Goal: Task Accomplishment & Management: Use online tool/utility

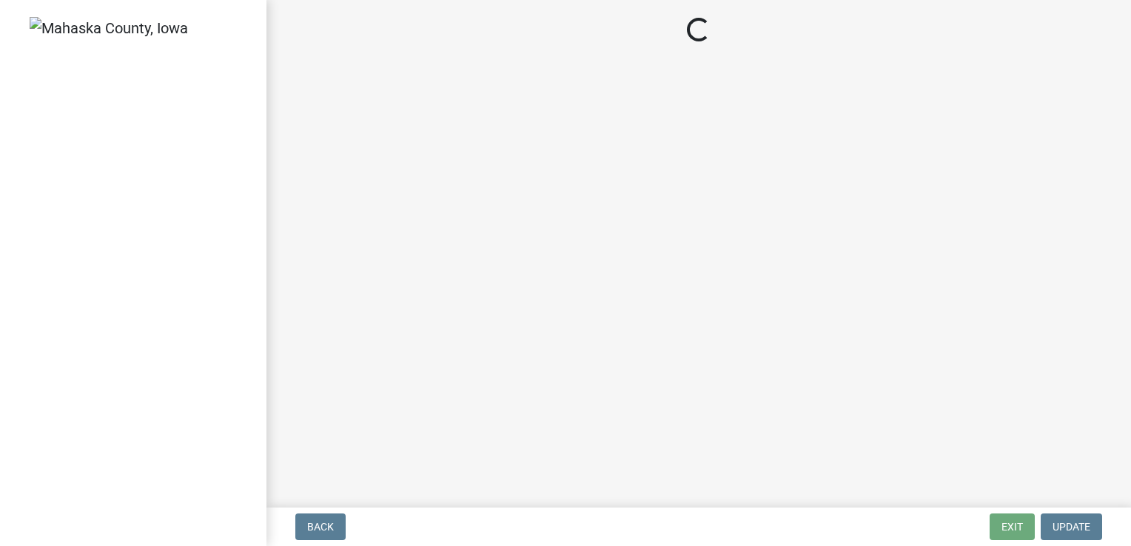
select select "3: 3"
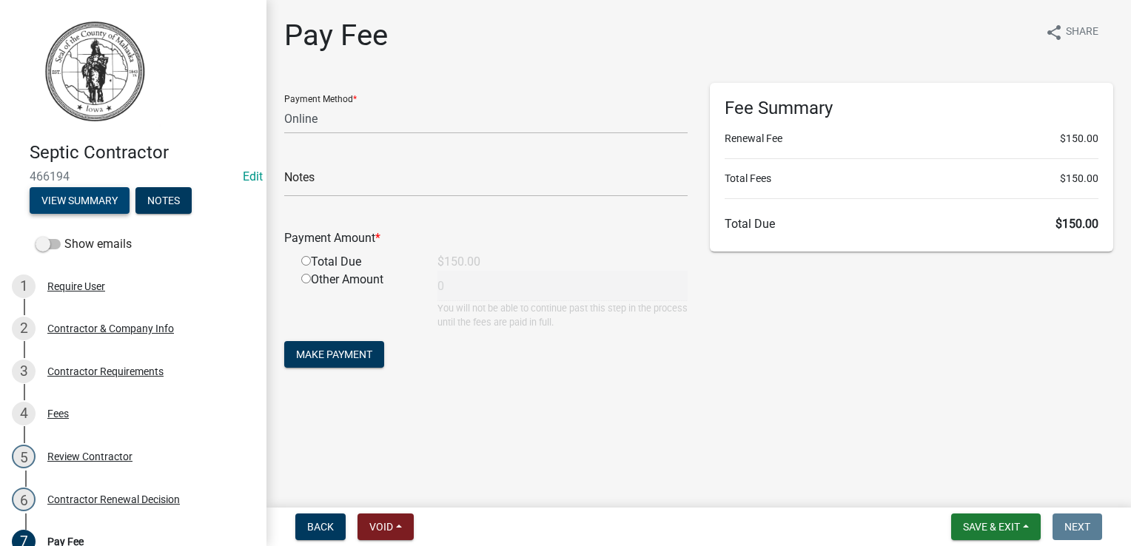
click at [87, 198] on button "View Summary" at bounding box center [80, 200] width 100 height 27
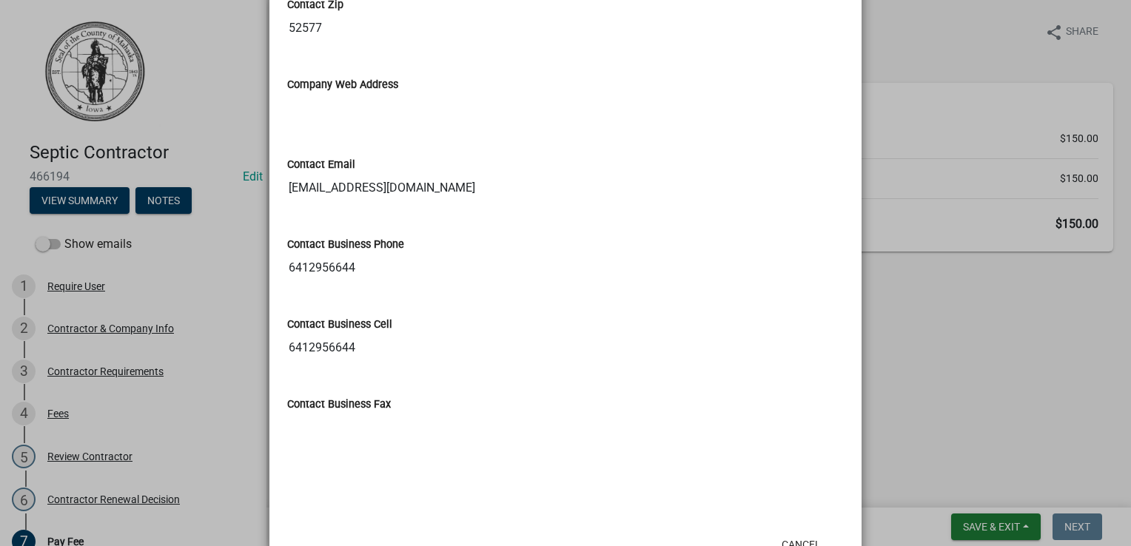
scroll to position [923, 0]
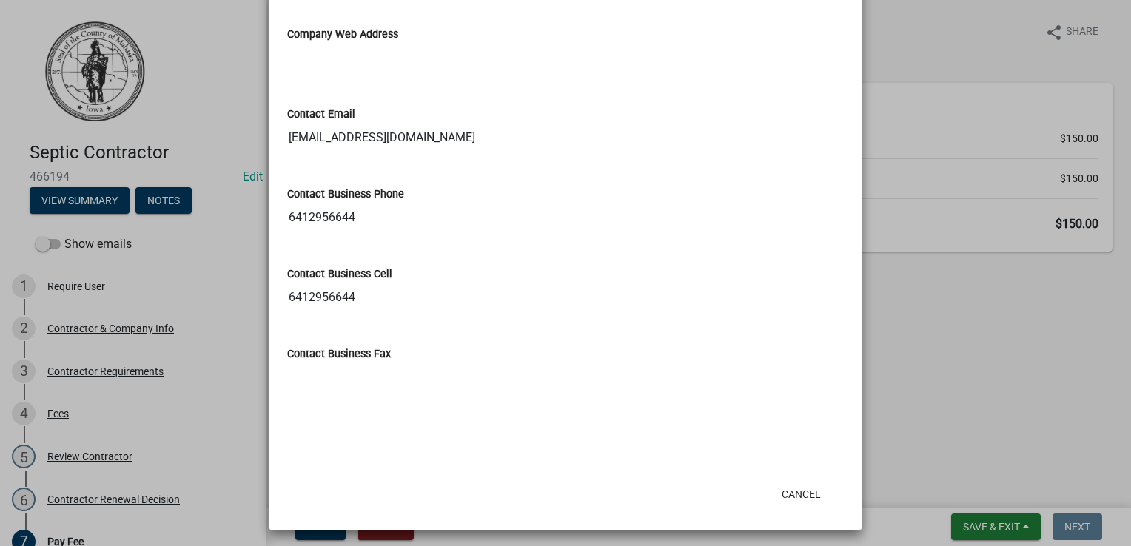
click at [27, 538] on ngb-modal-window "Summary × Printer Friendly Contractor & Company Info Contractor Requirements Fe…" at bounding box center [565, 273] width 1131 height 546
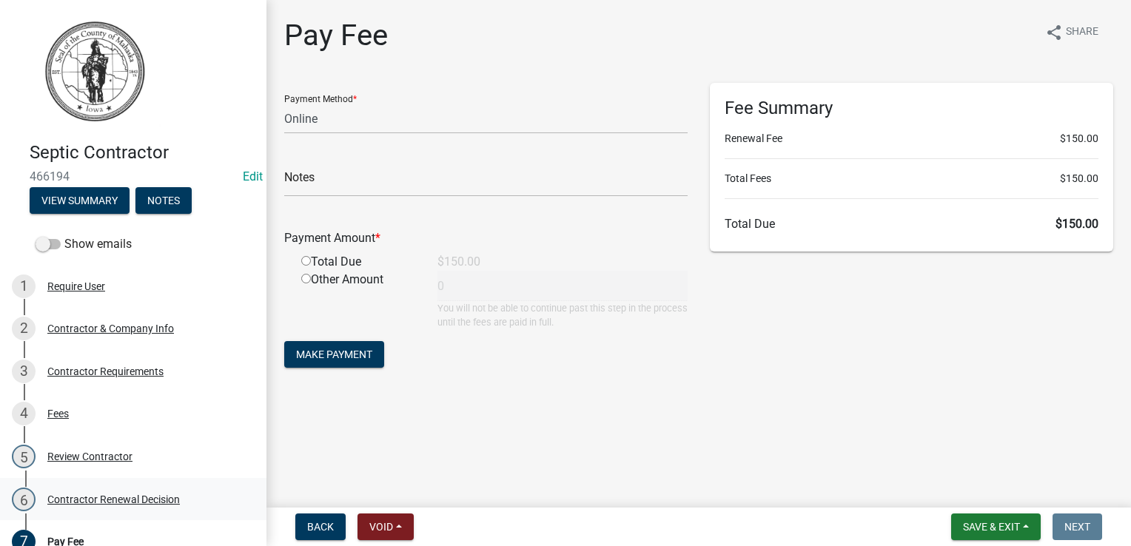
click at [75, 499] on div "Contractor Renewal Decision" at bounding box center [113, 499] width 132 height 10
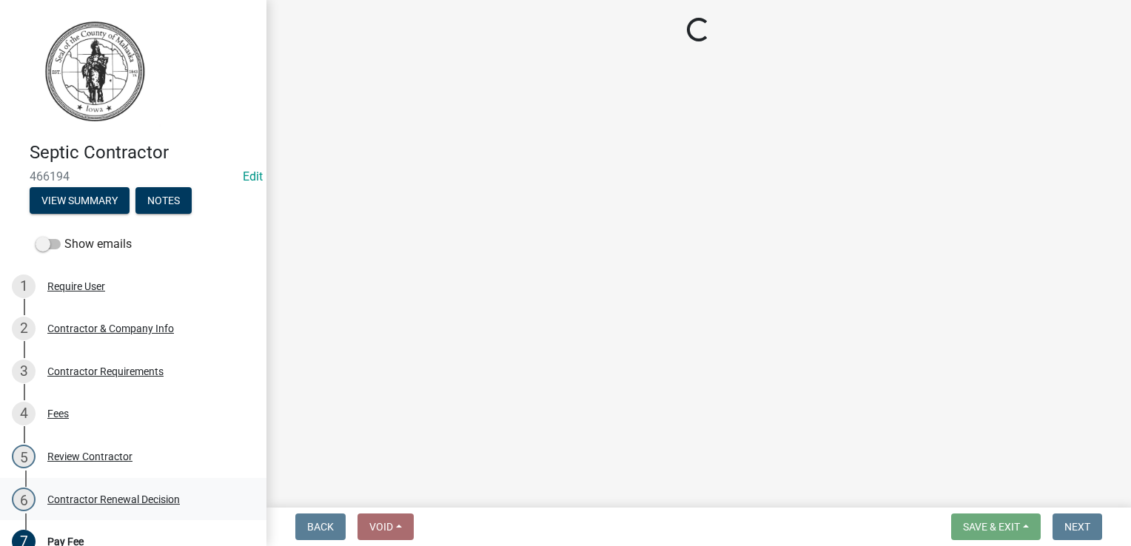
select select "30db8998-795d-4bbe-8e49-f1ade8865815"
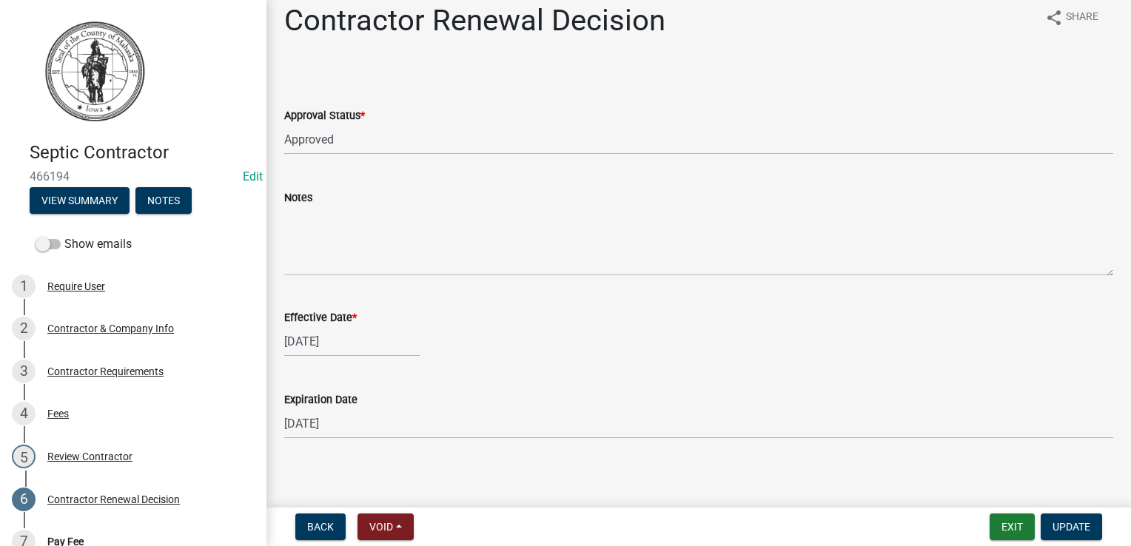
scroll to position [22, 0]
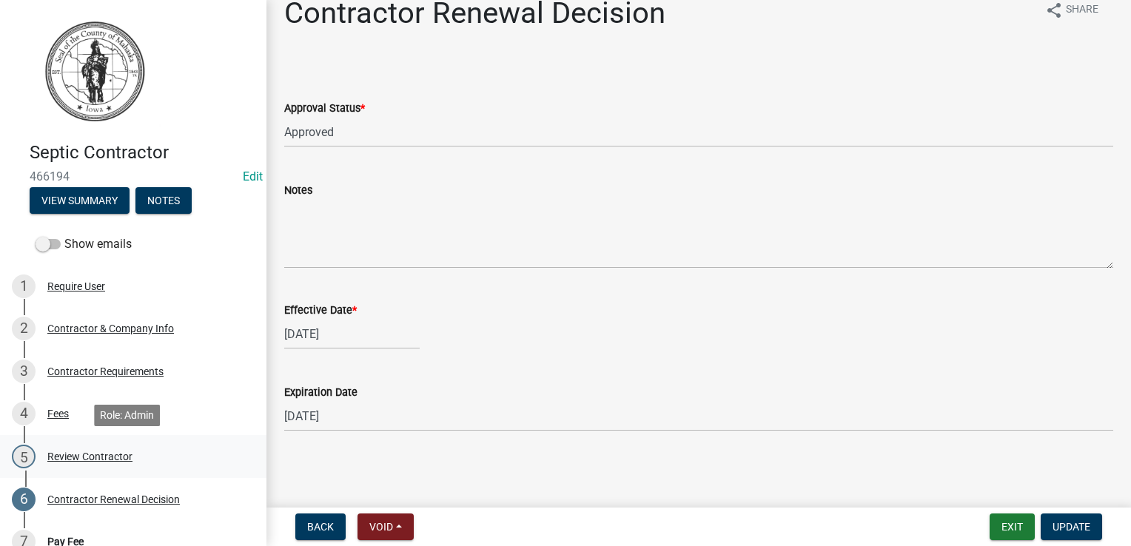
click at [67, 458] on div "Review Contractor" at bounding box center [89, 456] width 85 height 10
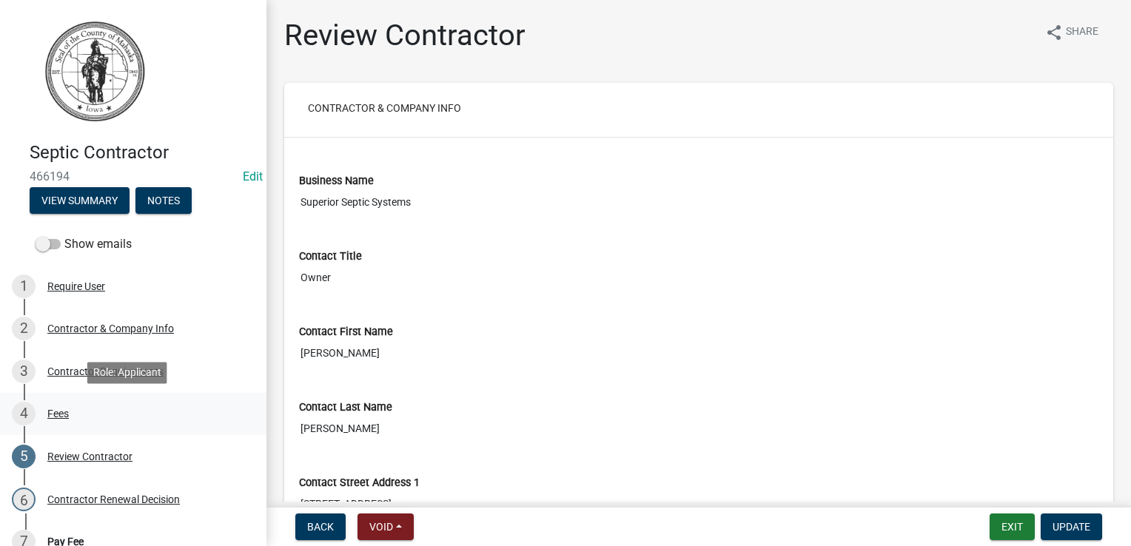
click at [53, 415] on div "Fees" at bounding box center [57, 413] width 21 height 10
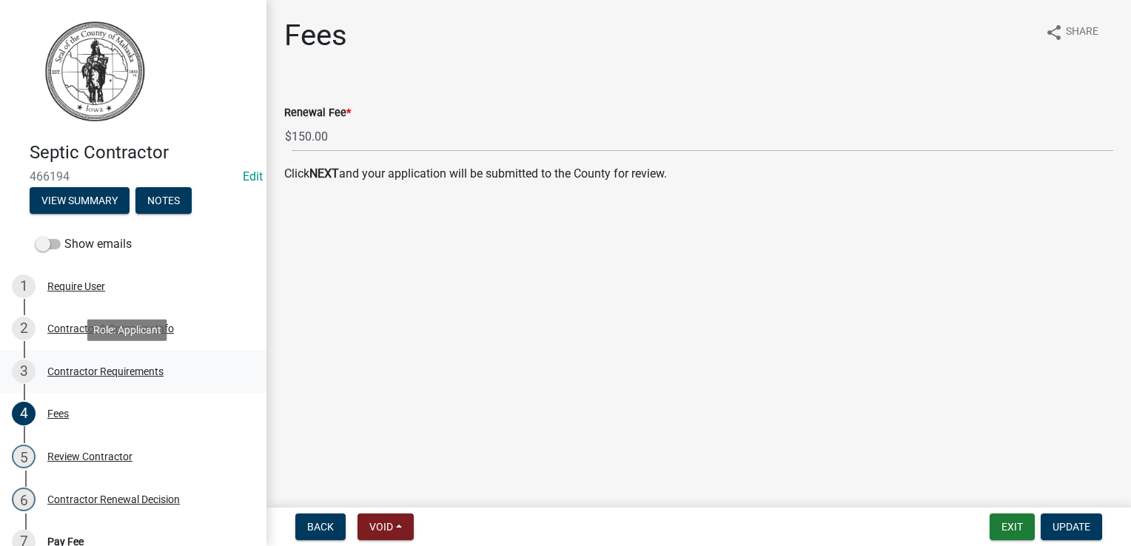
click at [71, 371] on div "Contractor Requirements" at bounding box center [105, 371] width 116 height 10
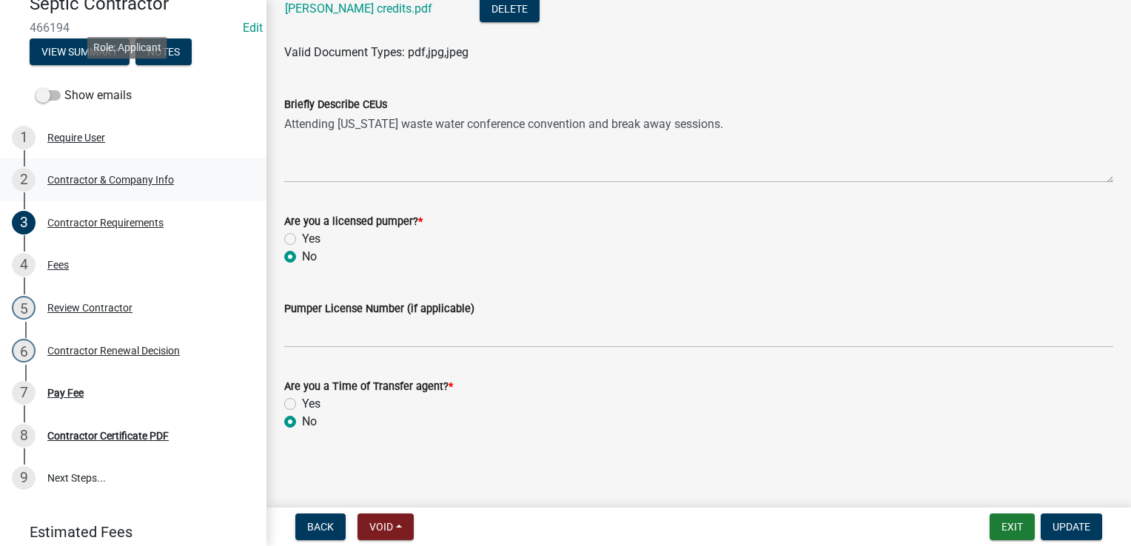
scroll to position [240, 0]
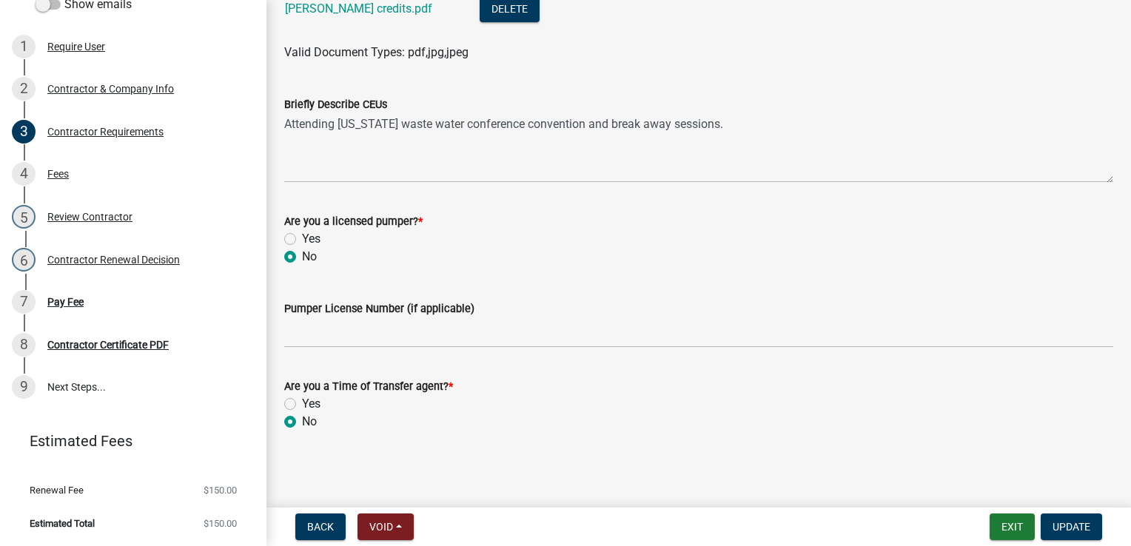
click at [192, 431] on link "Estimated Fees" at bounding box center [127, 441] width 231 height 30
